Goal: Task Accomplishment & Management: Use online tool/utility

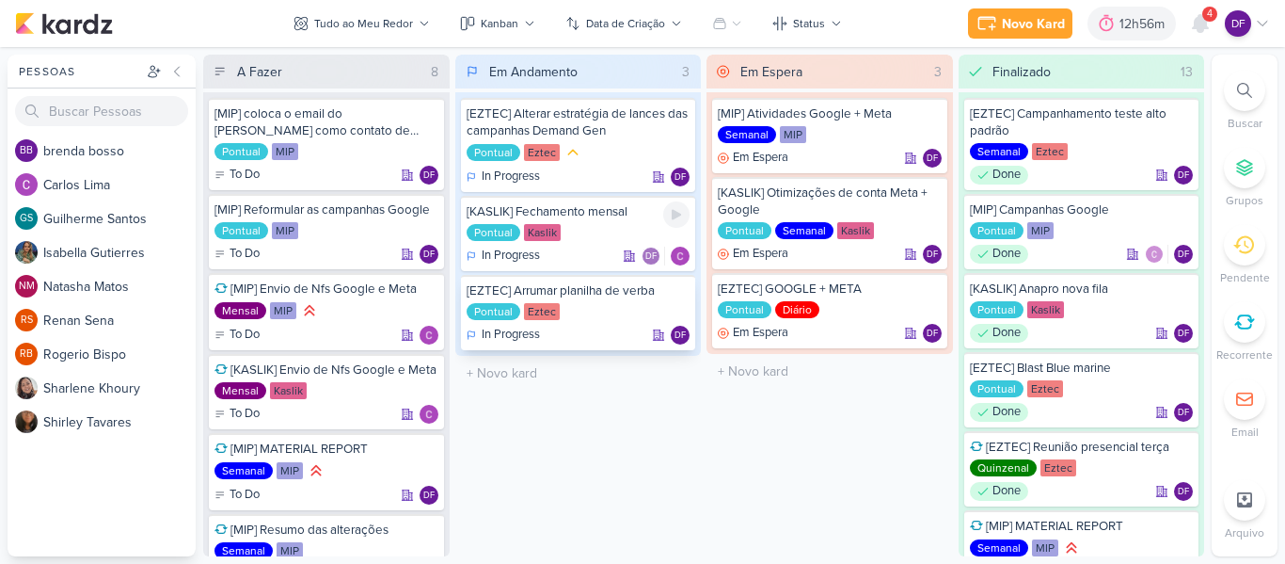
scroll to position [250, 0]
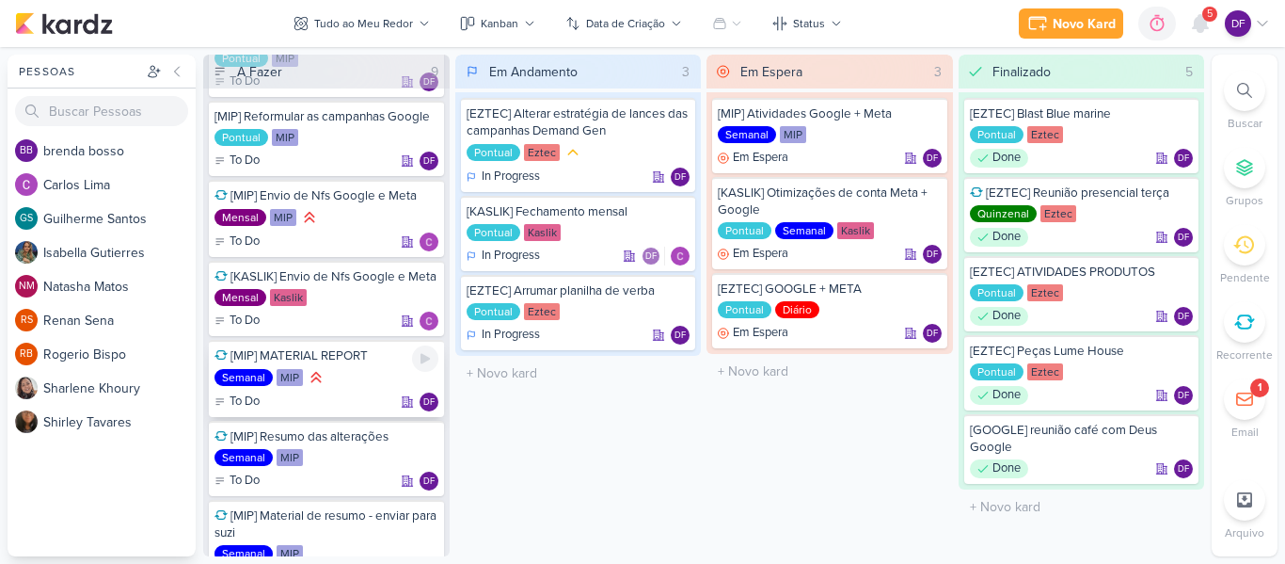
scroll to position [94, 0]
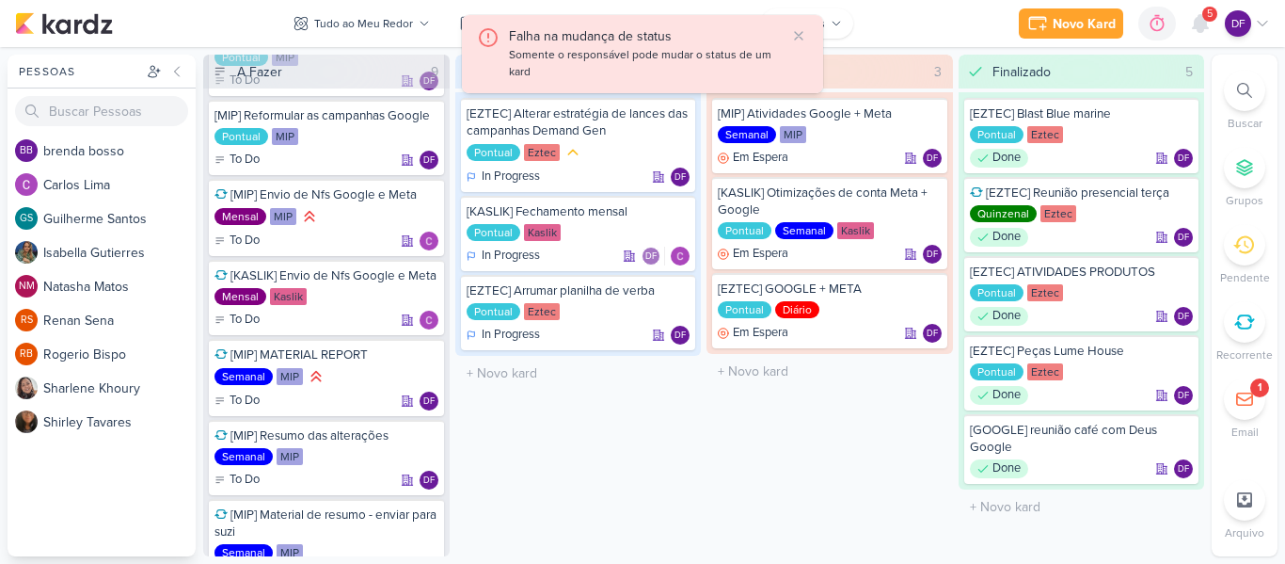
click at [800, 34] on icon at bounding box center [798, 35] width 15 height 15
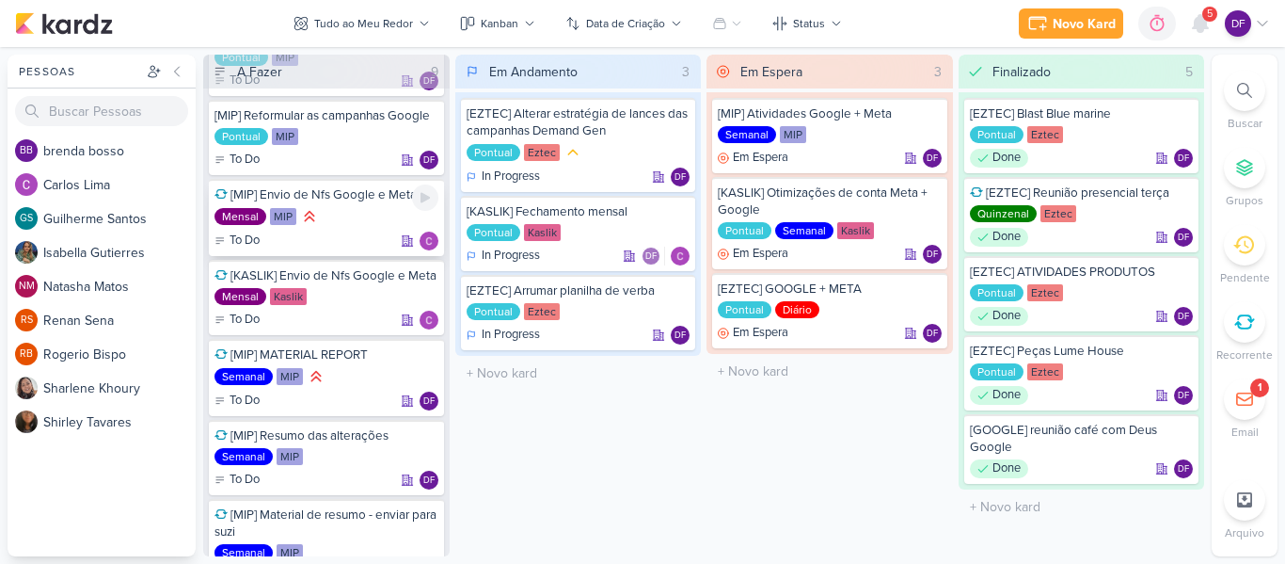
click at [321, 188] on div "[MIP] Envio de Nfs Google e Meta" at bounding box center [327, 194] width 224 height 17
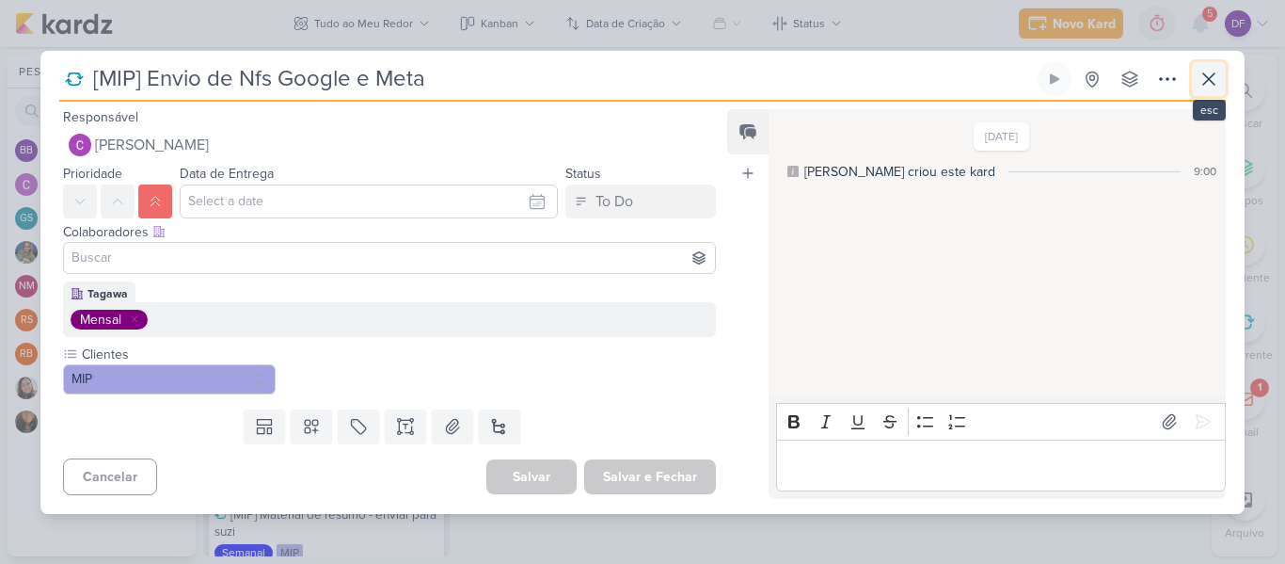
click at [1205, 80] on icon at bounding box center [1209, 79] width 23 height 23
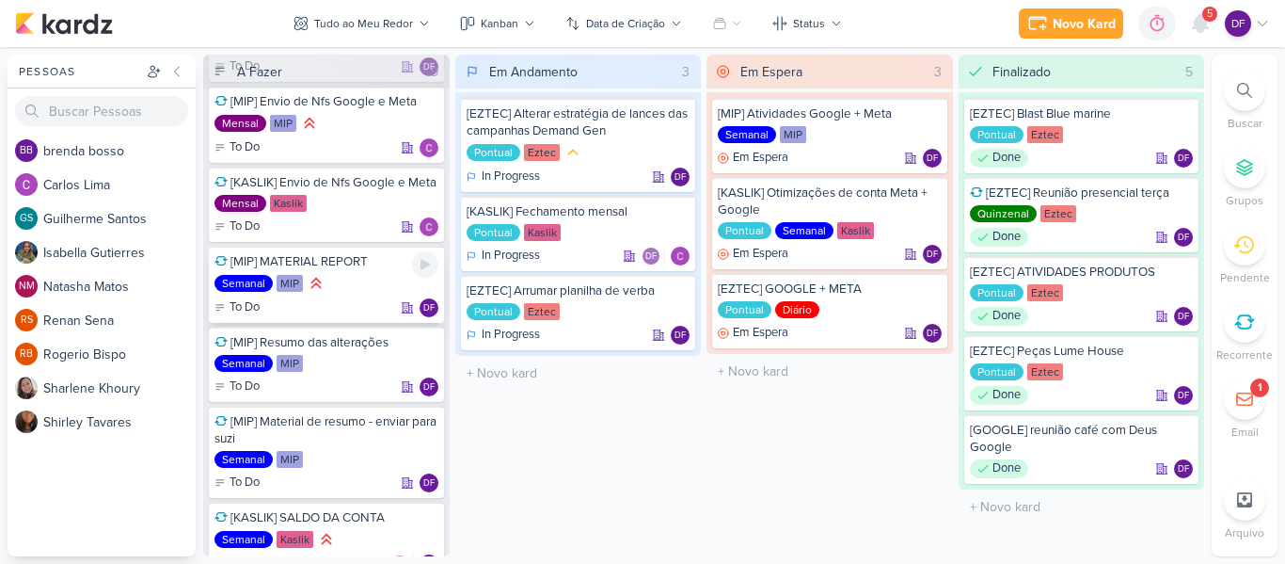
scroll to position [188, 0]
click at [425, 267] on icon at bounding box center [425, 263] width 15 height 15
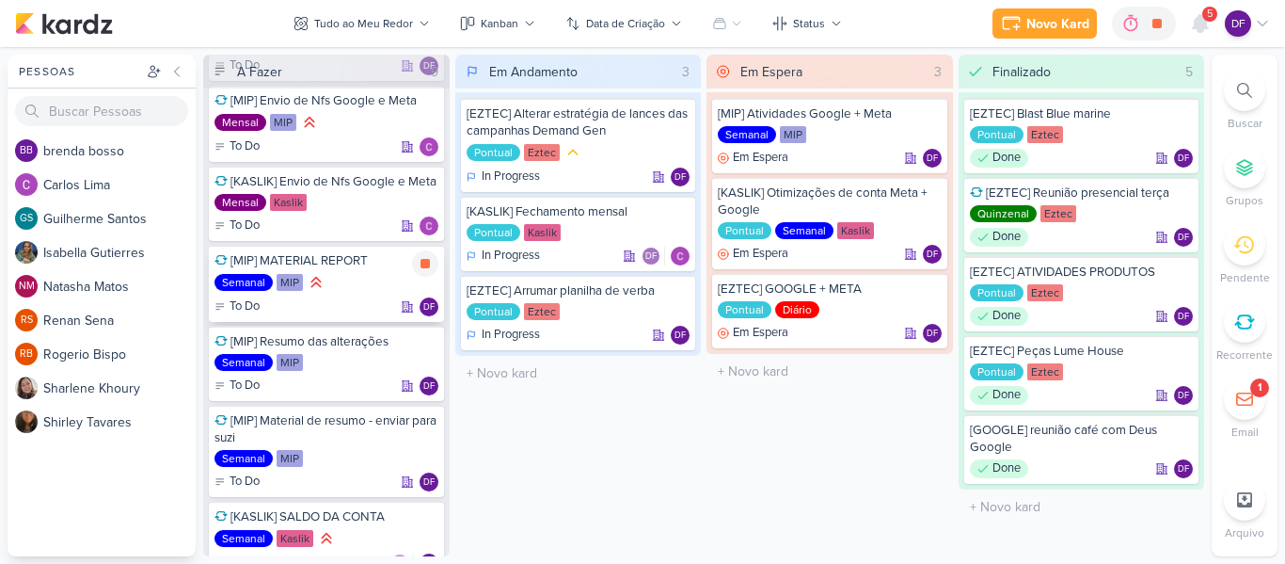
click at [425, 267] on icon at bounding box center [425, 263] width 9 height 9
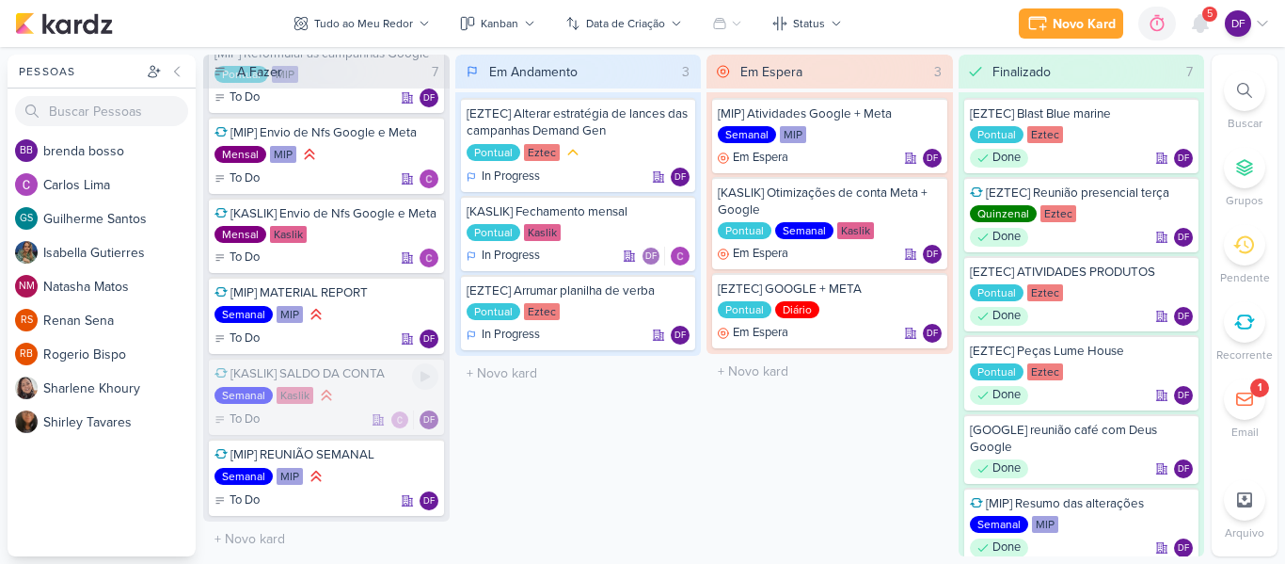
scroll to position [75, 0]
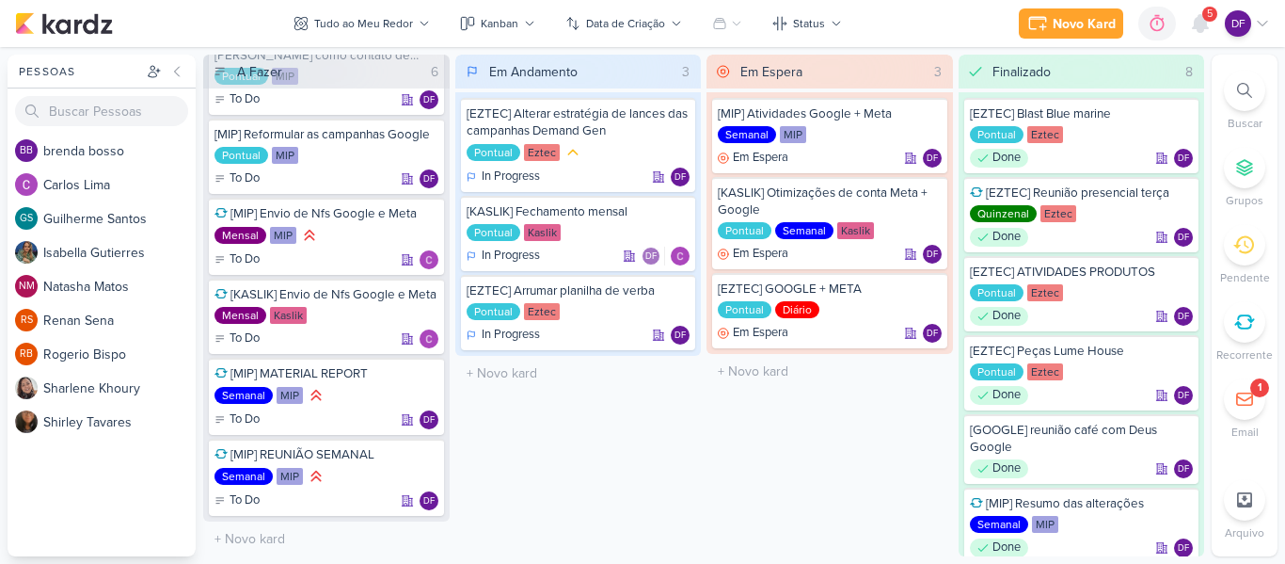
click at [1211, 20] on span "5" at bounding box center [1210, 14] width 6 height 15
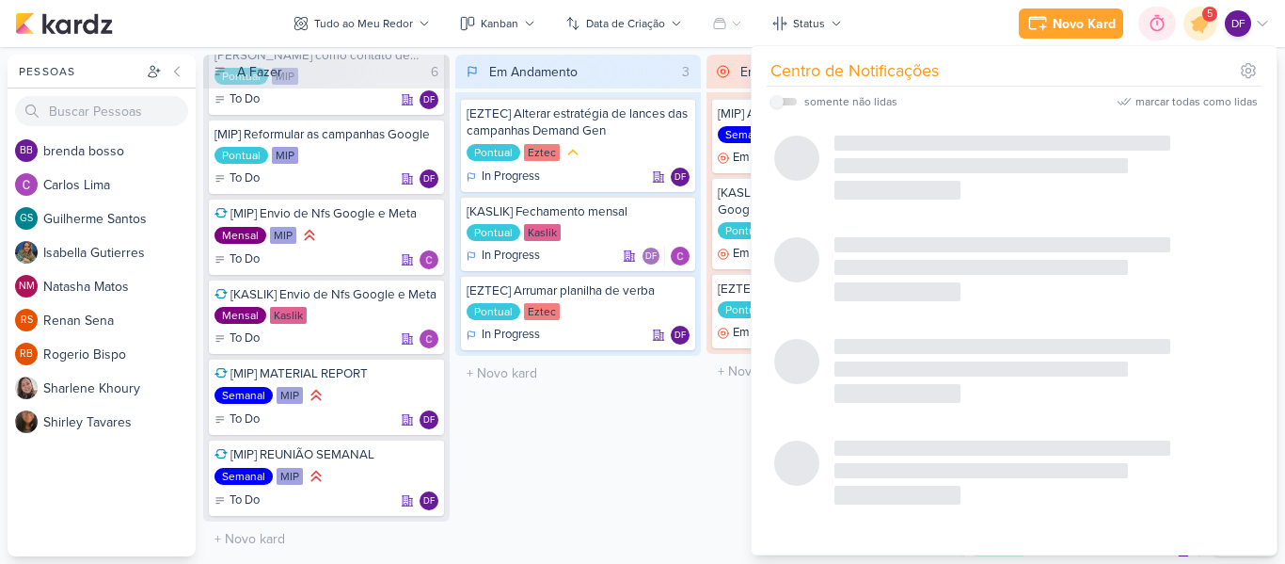
click at [1173, 24] on div "0h0m" at bounding box center [1158, 24] width 38 height 34
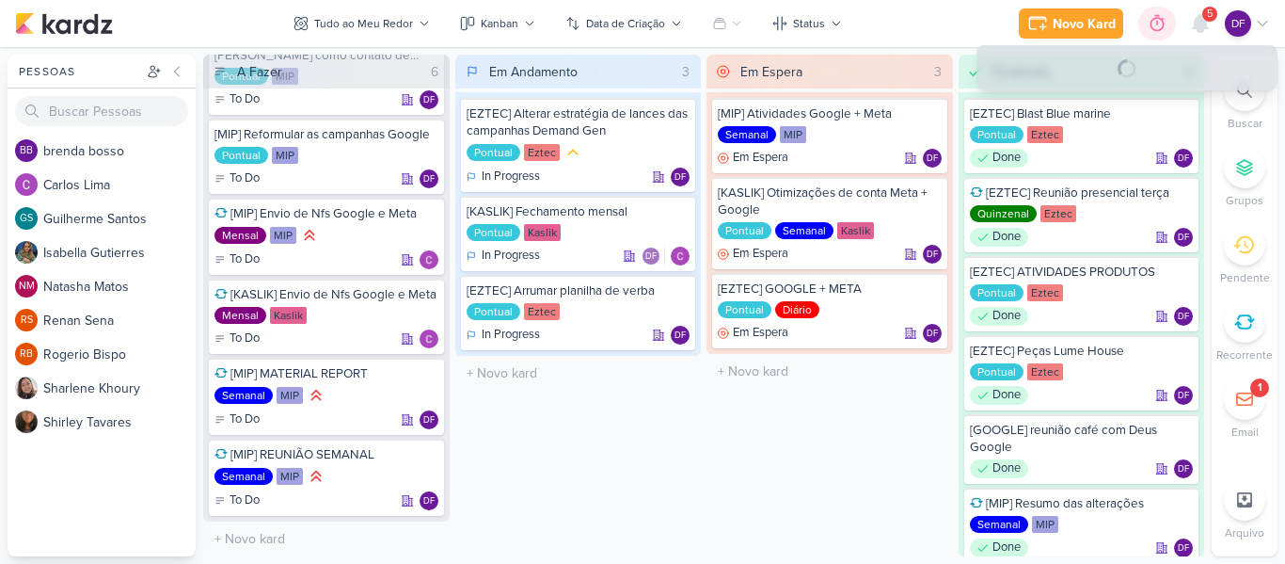
click at [1158, 22] on icon at bounding box center [1157, 23] width 19 height 19
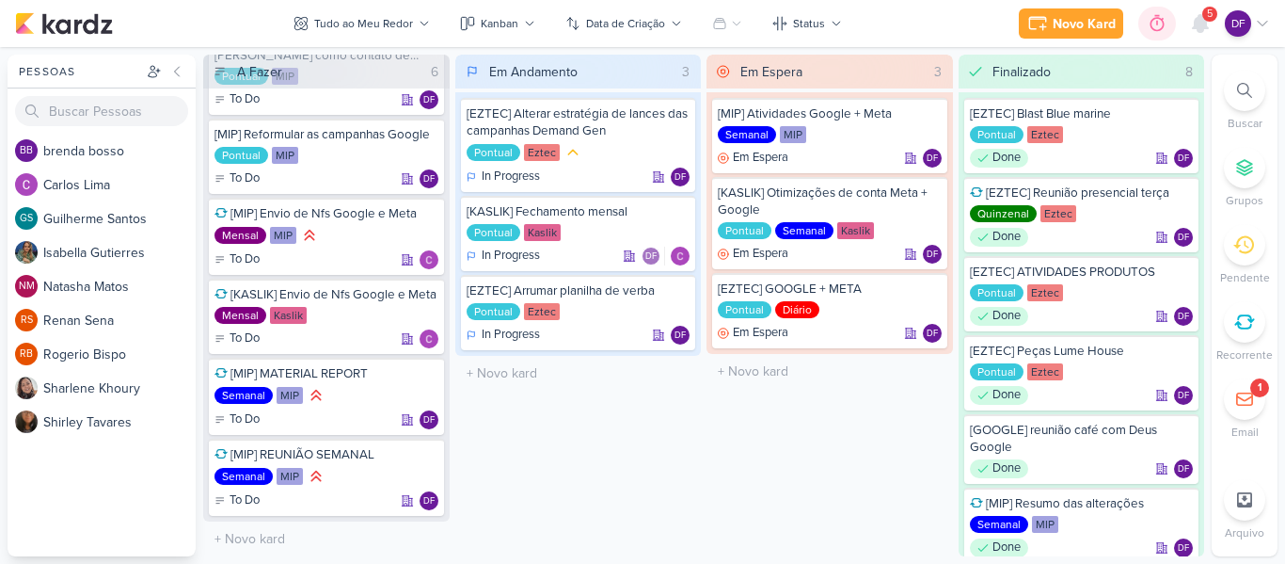
click at [1155, 29] on icon at bounding box center [1158, 23] width 14 height 17
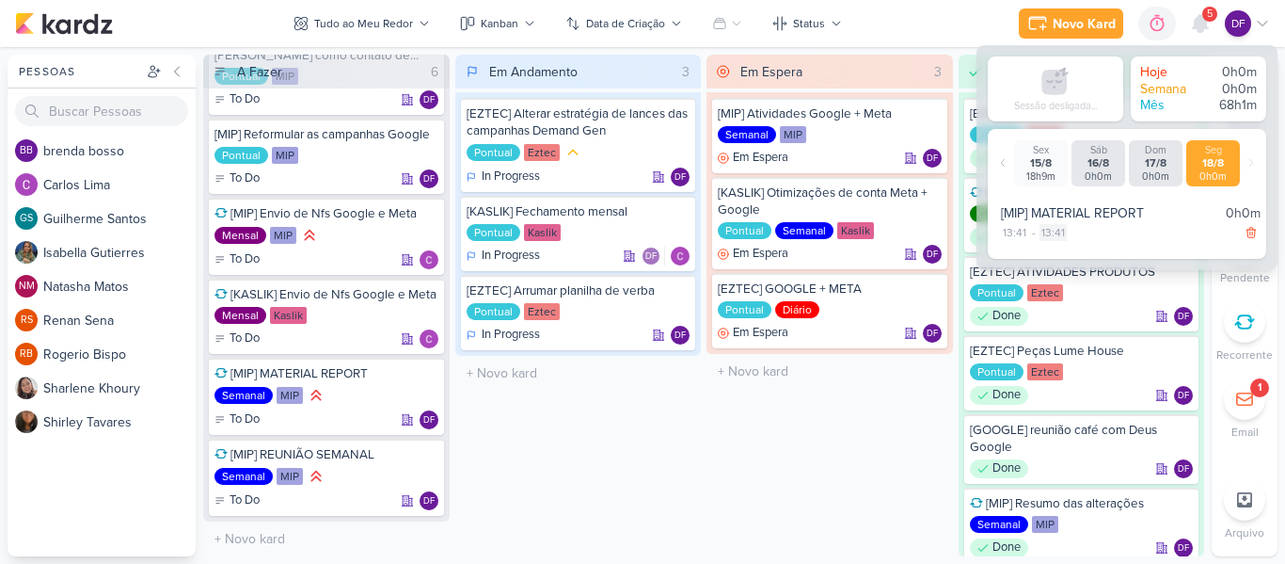
click at [1053, 230] on div "13:41" at bounding box center [1053, 232] width 27 height 17
select select "13"
select select "41"
click at [1025, 230] on div "13:41" at bounding box center [1014, 232] width 27 height 17
click at [1017, 261] on select "00 01 02 03 04 05 06 07 08 09 10 11 12 13 14 15 16 17 18 19 20 21 22 23" at bounding box center [1014, 256] width 26 height 23
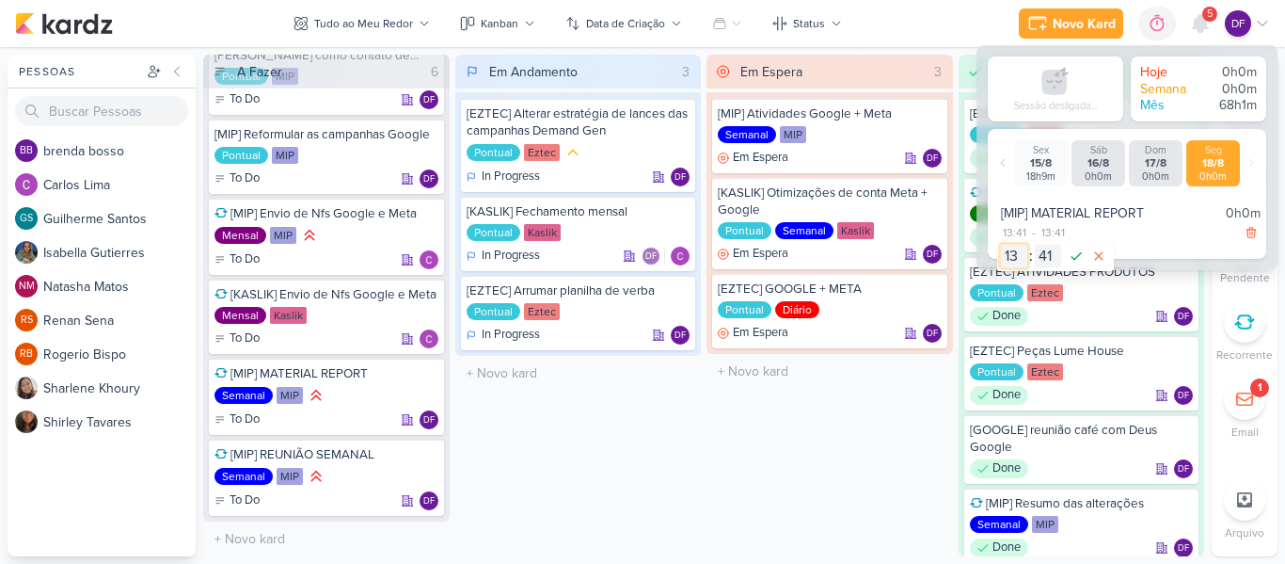
select select "10"
click at [1001, 245] on select "00 01 02 03 04 05 06 07 08 09 10 11 12 13 14 15 16 17 18 19 20 21 22 23" at bounding box center [1014, 256] width 26 height 23
click at [1053, 264] on select "00 01 02 03 04 05 06 07 08 09 10 11 12 13 14 15 16 17 18 19 20 21 22 23 24 25 2…" at bounding box center [1048, 256] width 26 height 23
click at [1040, 253] on select "00 01 02 03 04 05 06 07 08 09 10 11 12 13 14 15 16 17 18 19 20 21 22 23 24 25 2…" at bounding box center [1048, 256] width 26 height 23
click at [1051, 260] on select "00 01 02 03 04 05 06 07 08 09 10 11 12 13 14 15 16 17 18 19 20 21 22 23 24 25 2…" at bounding box center [1048, 256] width 26 height 23
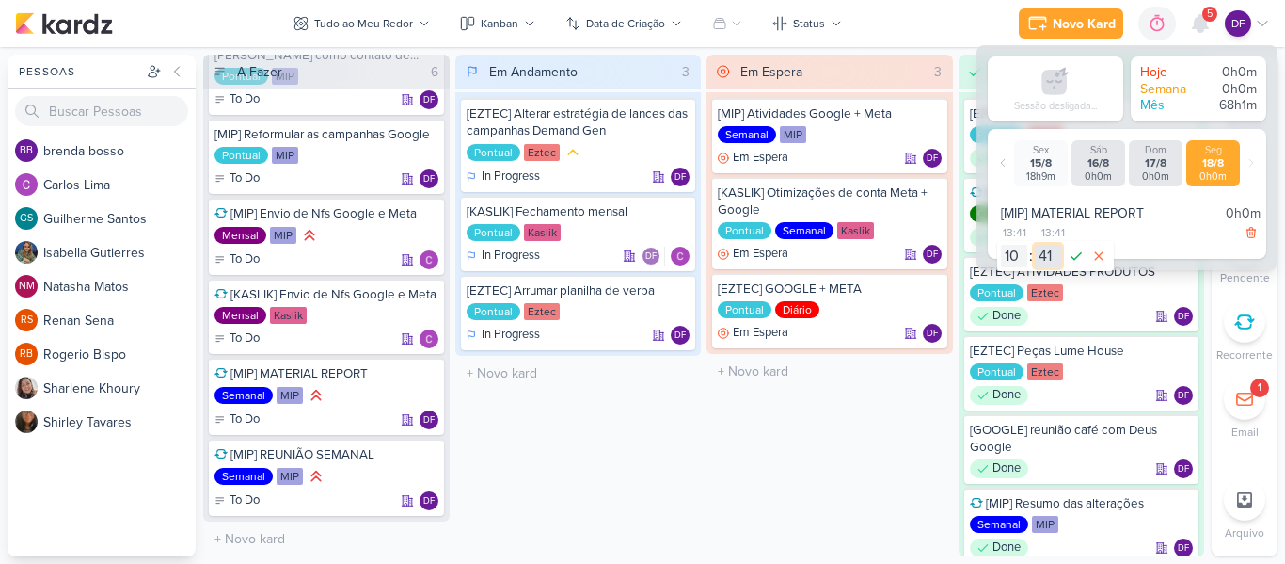
select select "20"
click at [1035, 245] on select "00 01 02 03 04 05 06 07 08 09 10 11 12 13 14 15 16 17 18 19 20 21 22 23 24 25 2…" at bounding box center [1048, 256] width 26 height 23
click at [1073, 260] on icon at bounding box center [1076, 256] width 23 height 23
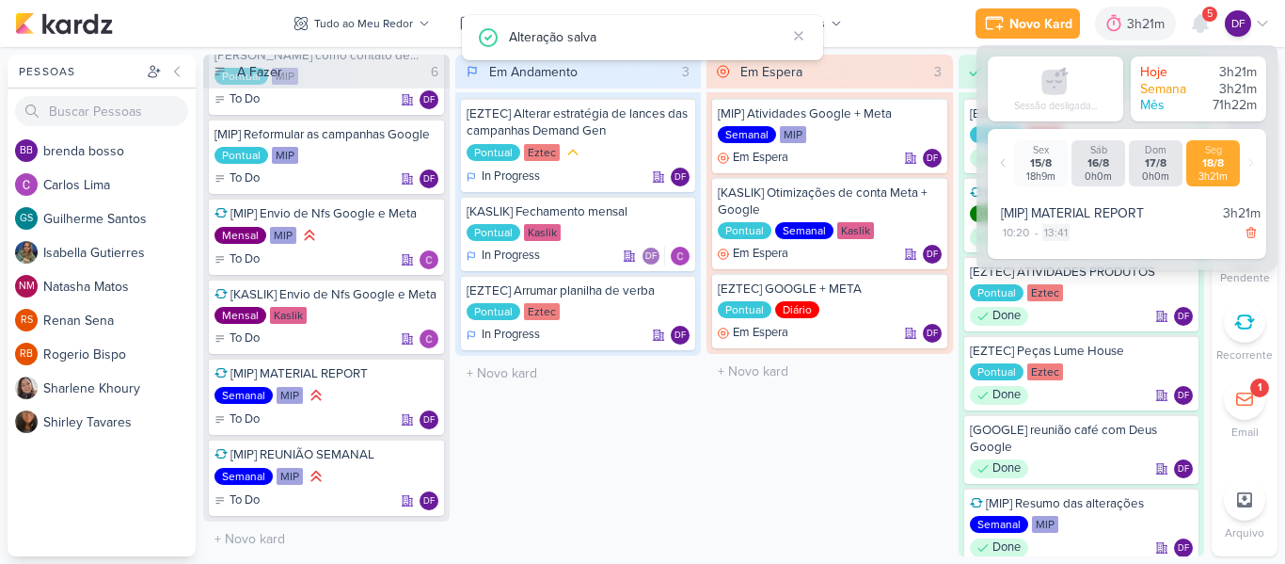
click at [1057, 233] on div "13:41" at bounding box center [1056, 232] width 27 height 17
select select "13"
select select "41"
click at [1056, 258] on select "00 01 02 03 04 05 06 07 08 09 10 11 12 13 14 15 16 17 18 19 20 21 22 23" at bounding box center [1056, 256] width 26 height 23
select select "14"
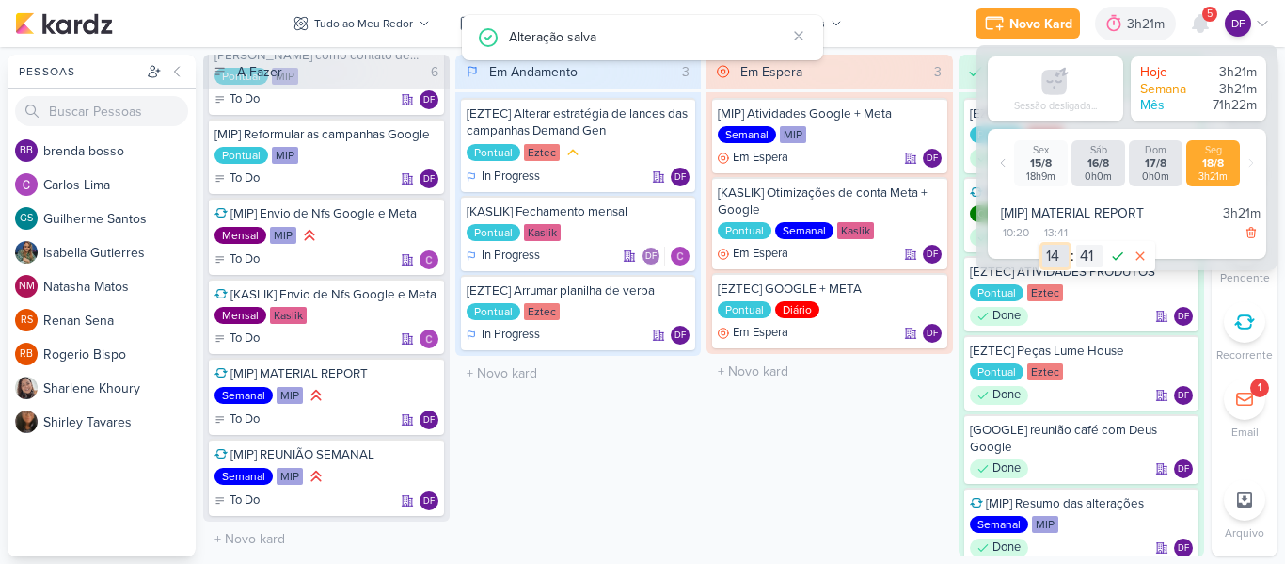
click at [1043, 245] on select "00 01 02 03 04 05 06 07 08 09 10 11 12 13 14 15 16 17 18 19 20 21 22 23" at bounding box center [1056, 256] width 26 height 23
click at [1082, 249] on select "00 01 02 03 04 05 06 07 08 09 10 11 12 13 14 15 16 17 18 19 20 21 22 23 24 25 2…" at bounding box center [1090, 256] width 26 height 23
select select "6"
click at [1077, 245] on select "00 01 02 03 04 05 06 07 08 09 10 11 12 13 14 15 16 17 18 19 20 21 22 23 24 25 2…" at bounding box center [1090, 256] width 26 height 23
click at [1108, 262] on icon at bounding box center [1118, 256] width 23 height 23
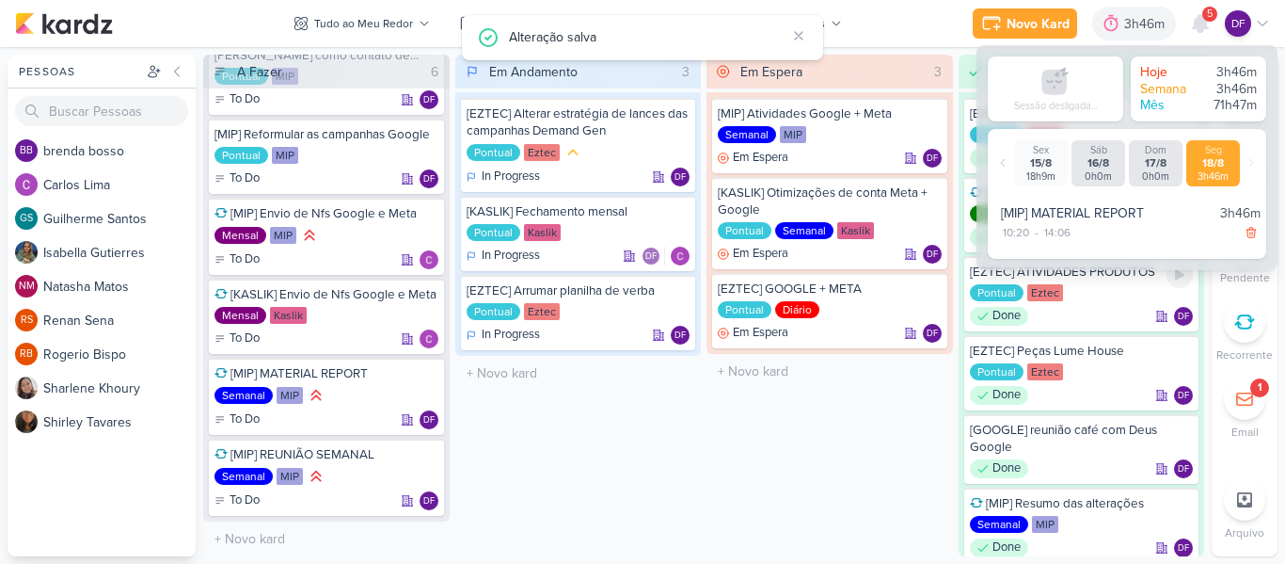
click at [787, 470] on div "Em Espera 3 [MIP] Atividades Google + Meta Semanal MIP Em Espera DF" at bounding box center [830, 306] width 247 height 502
